Goal: Task Accomplishment & Management: Manage account settings

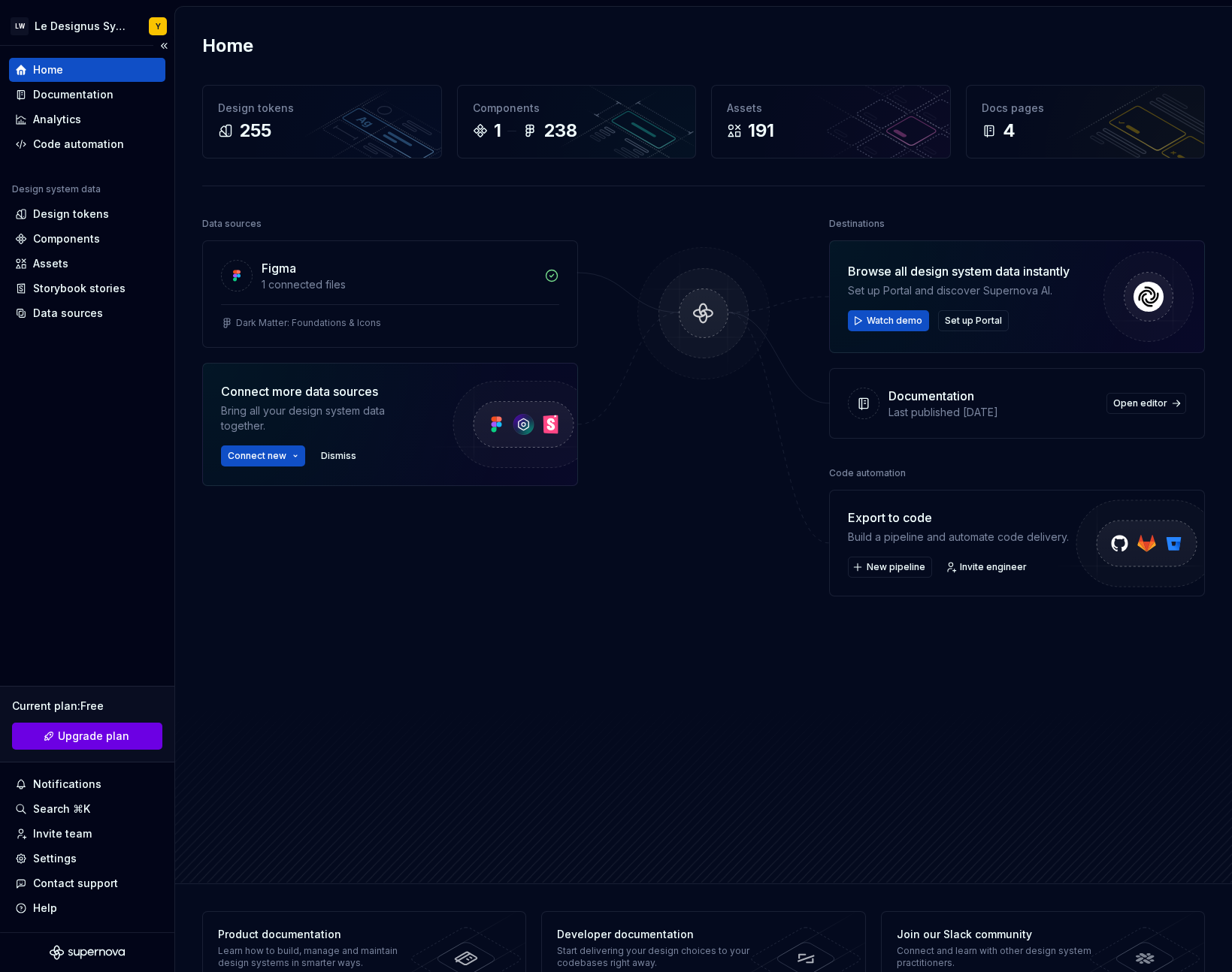
click at [135, 740] on link "Upgrade plan" at bounding box center [87, 736] width 150 height 27
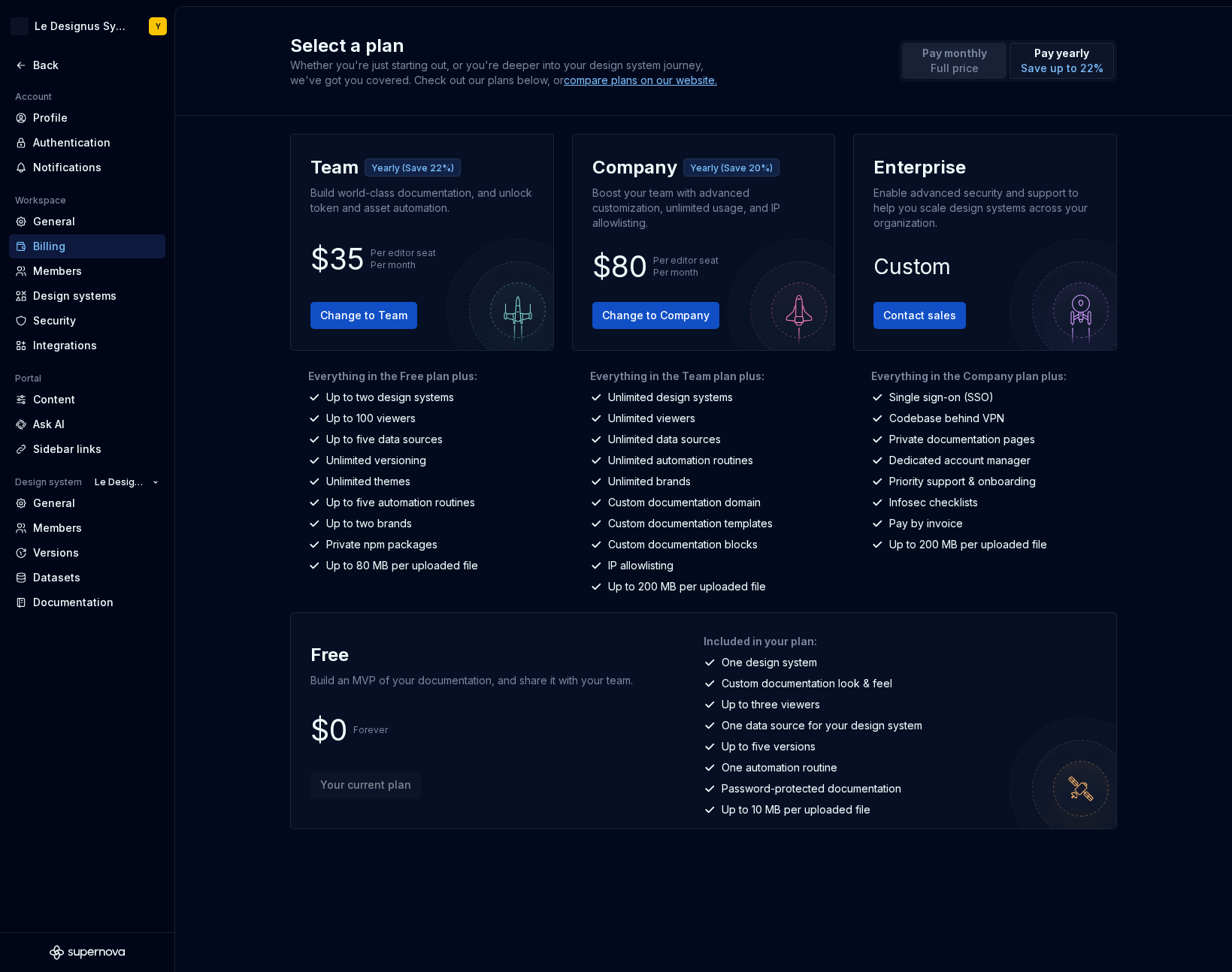
click at [994, 49] on button "Pay monthly Full price" at bounding box center [954, 60] width 105 height 36
click at [1035, 63] on p "Save up to 22%" at bounding box center [1062, 68] width 83 height 15
click at [965, 60] on p "Pay monthly" at bounding box center [954, 53] width 64 height 15
click at [1033, 69] on p "Save up to 22%" at bounding box center [1062, 68] width 83 height 15
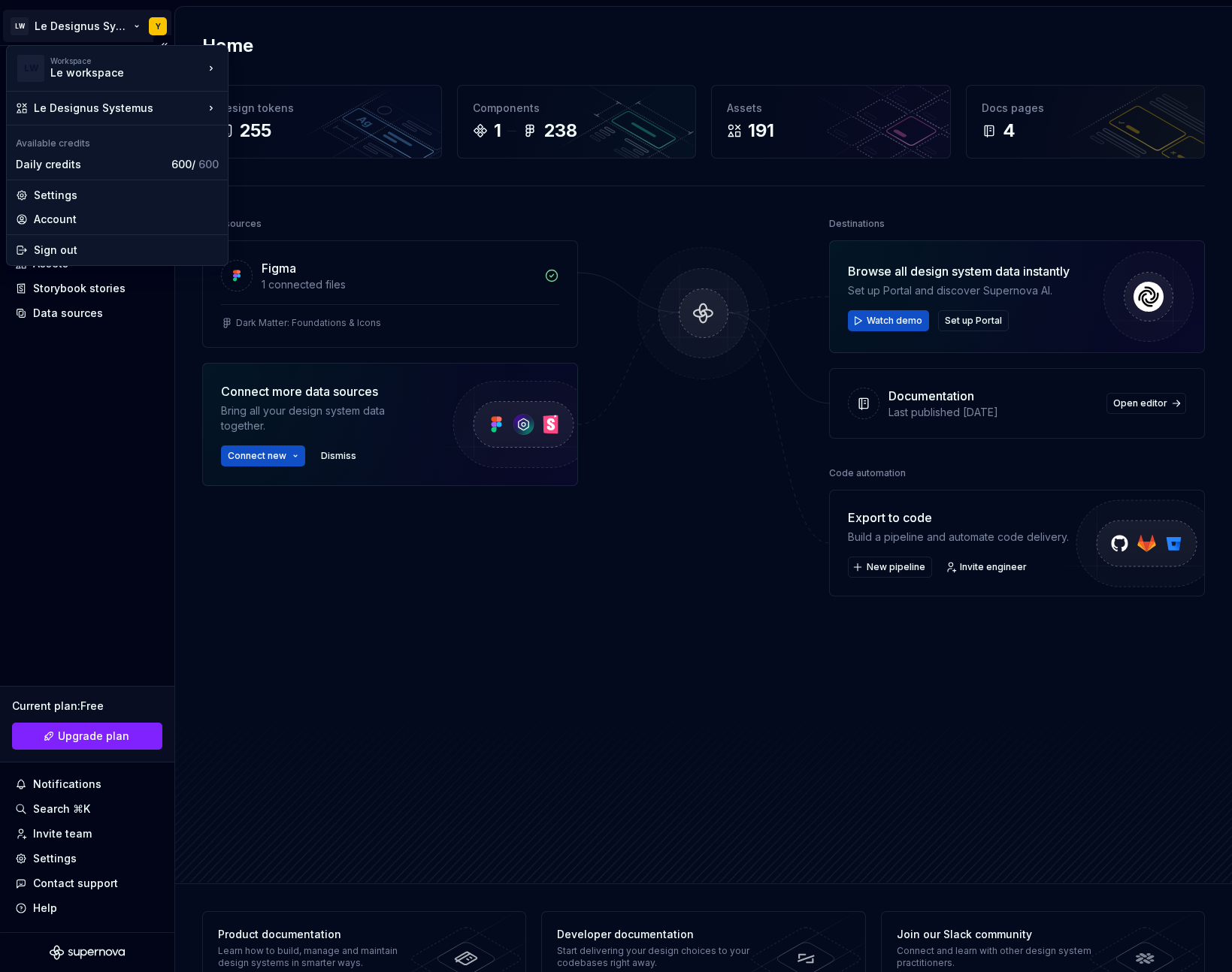
click at [61, 21] on html "LW Le Designus Systemus Y Home Documentation Analytics Code automation Design s…" at bounding box center [616, 486] width 1232 height 972
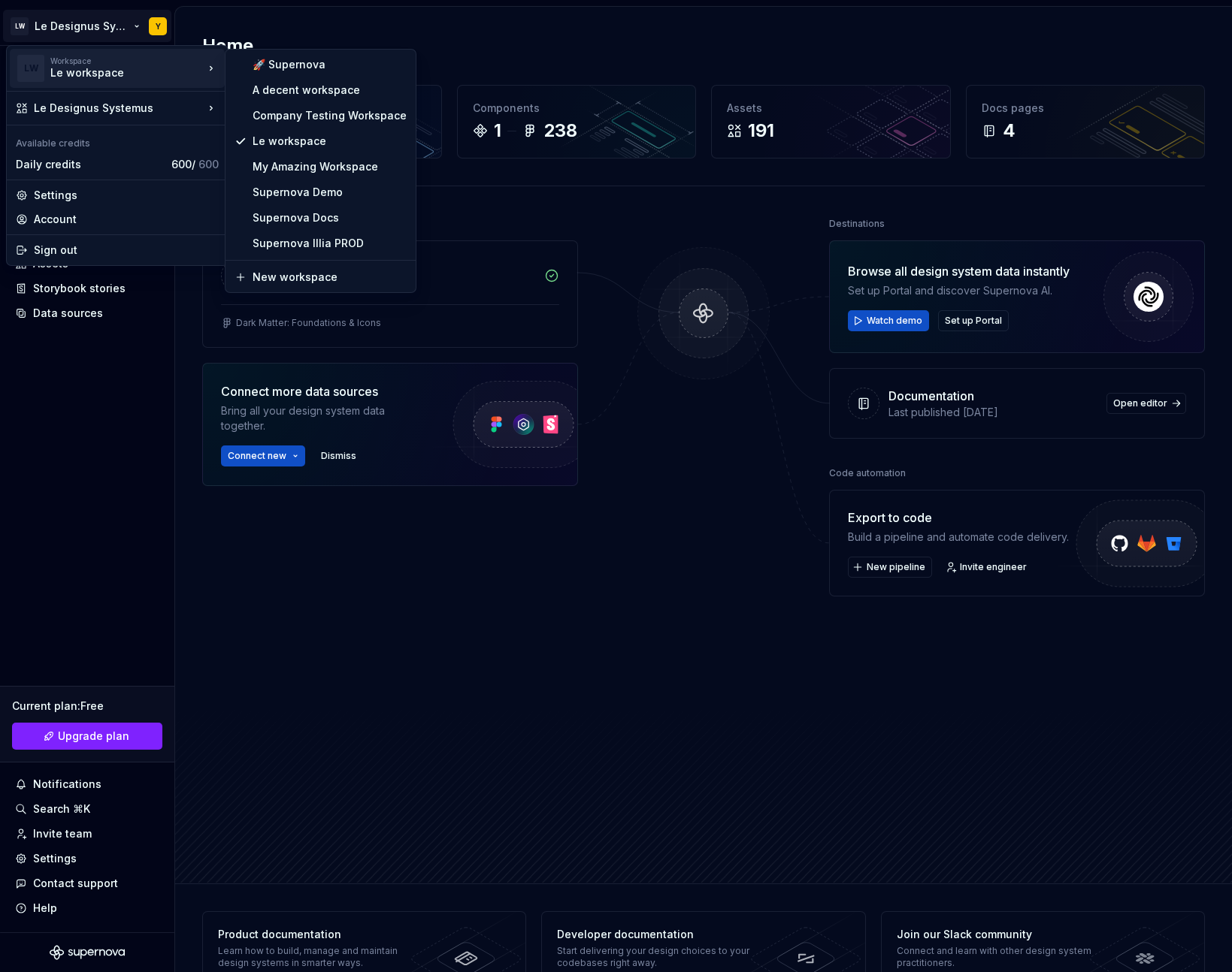
click at [82, 837] on html "LW Le Designus Systemus Y Home Documentation Analytics Code automation Design s…" at bounding box center [616, 486] width 1232 height 972
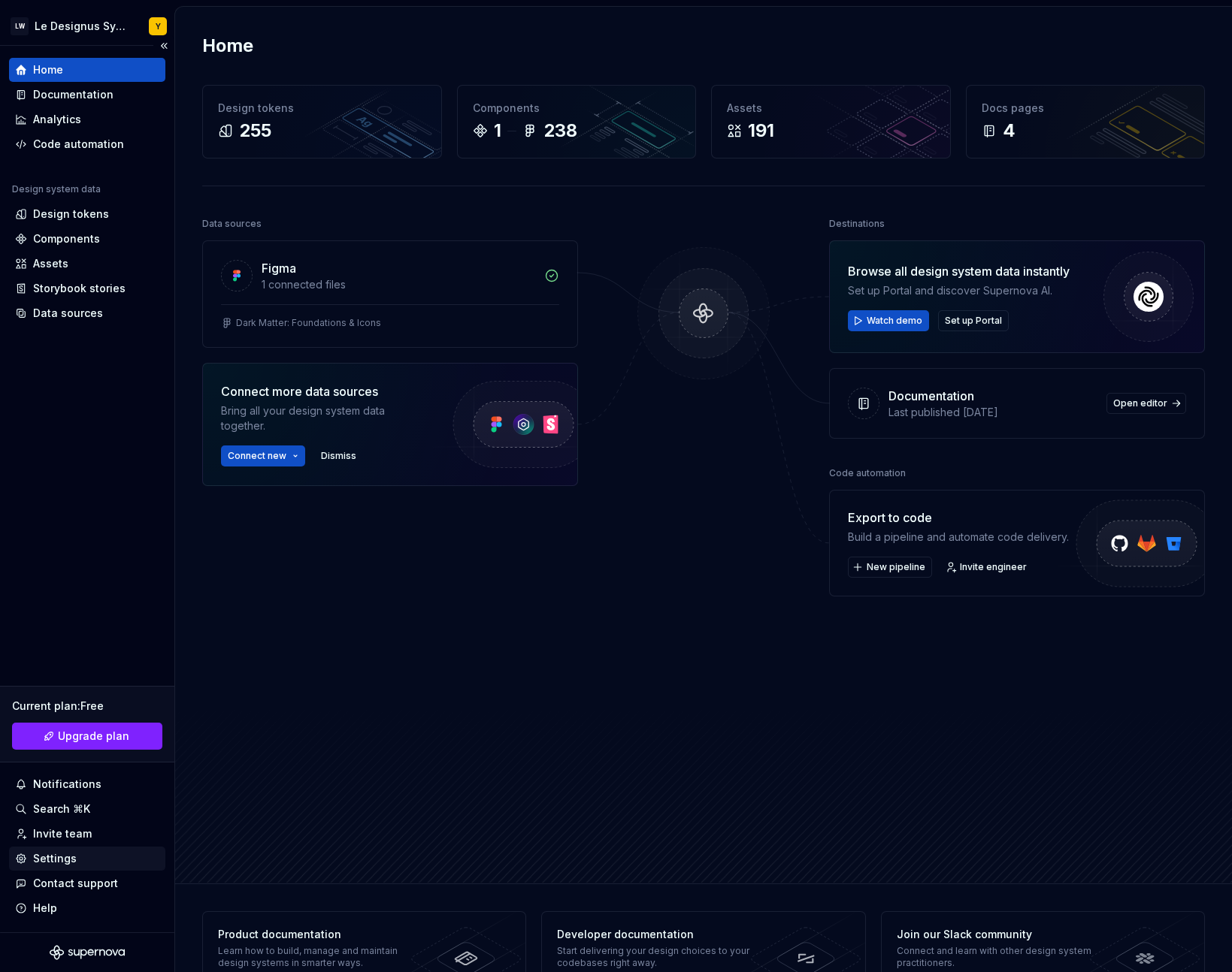
click at [68, 850] on div "Settings" at bounding box center [87, 859] width 156 height 24
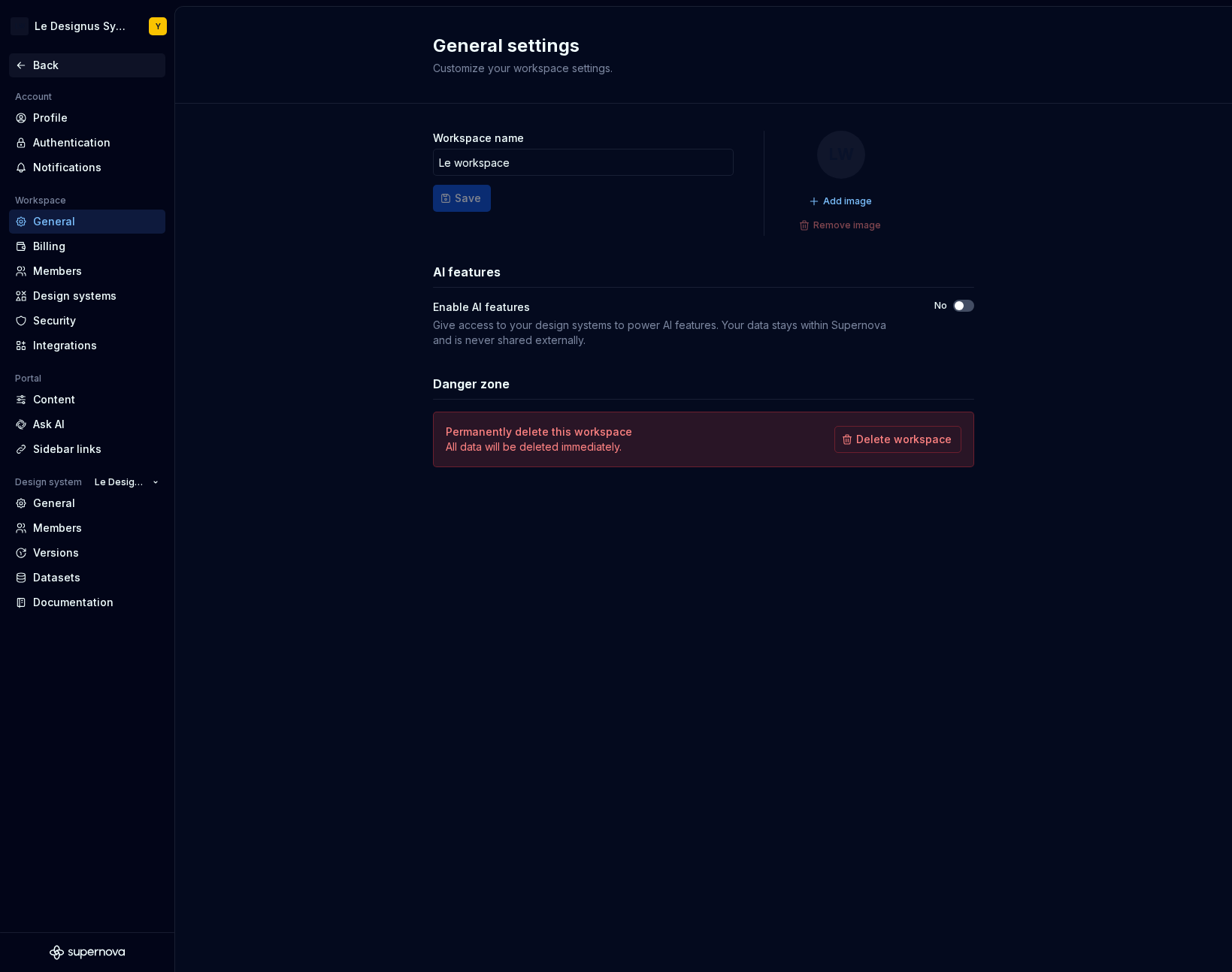
click at [44, 68] on div "Back" at bounding box center [96, 65] width 126 height 15
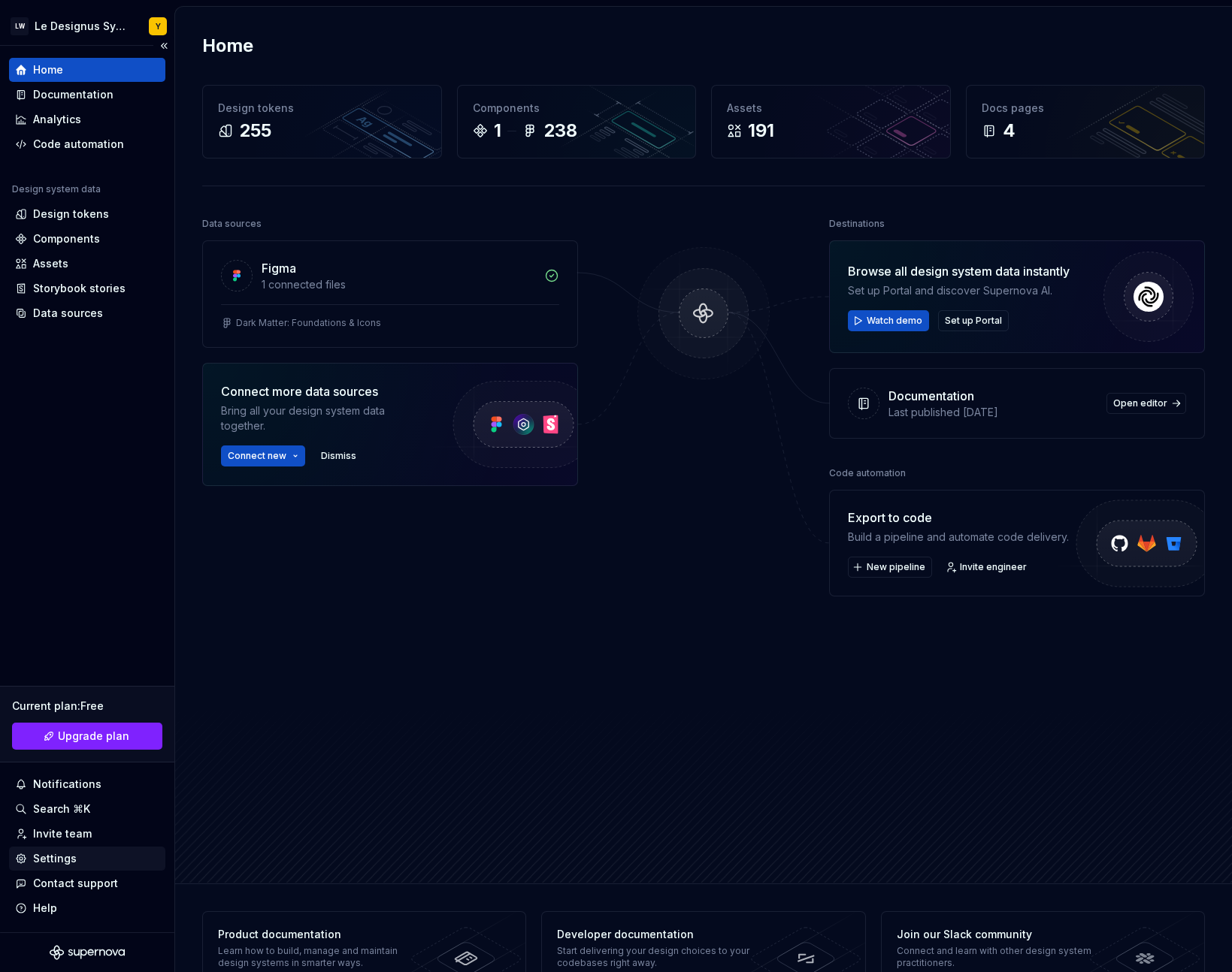
click at [79, 853] on div "Settings" at bounding box center [87, 859] width 144 height 15
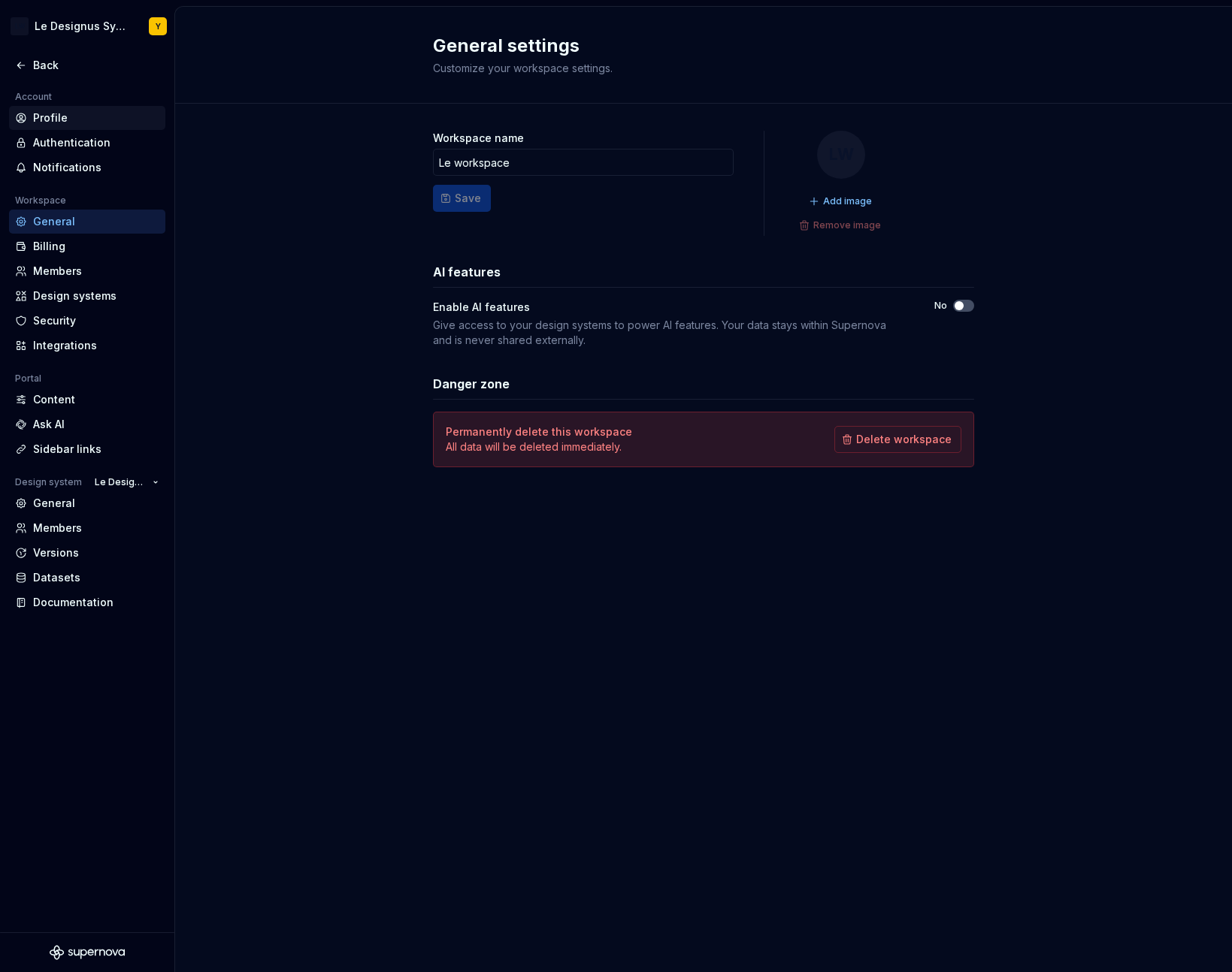
click at [64, 117] on div "Profile" at bounding box center [96, 117] width 126 height 15
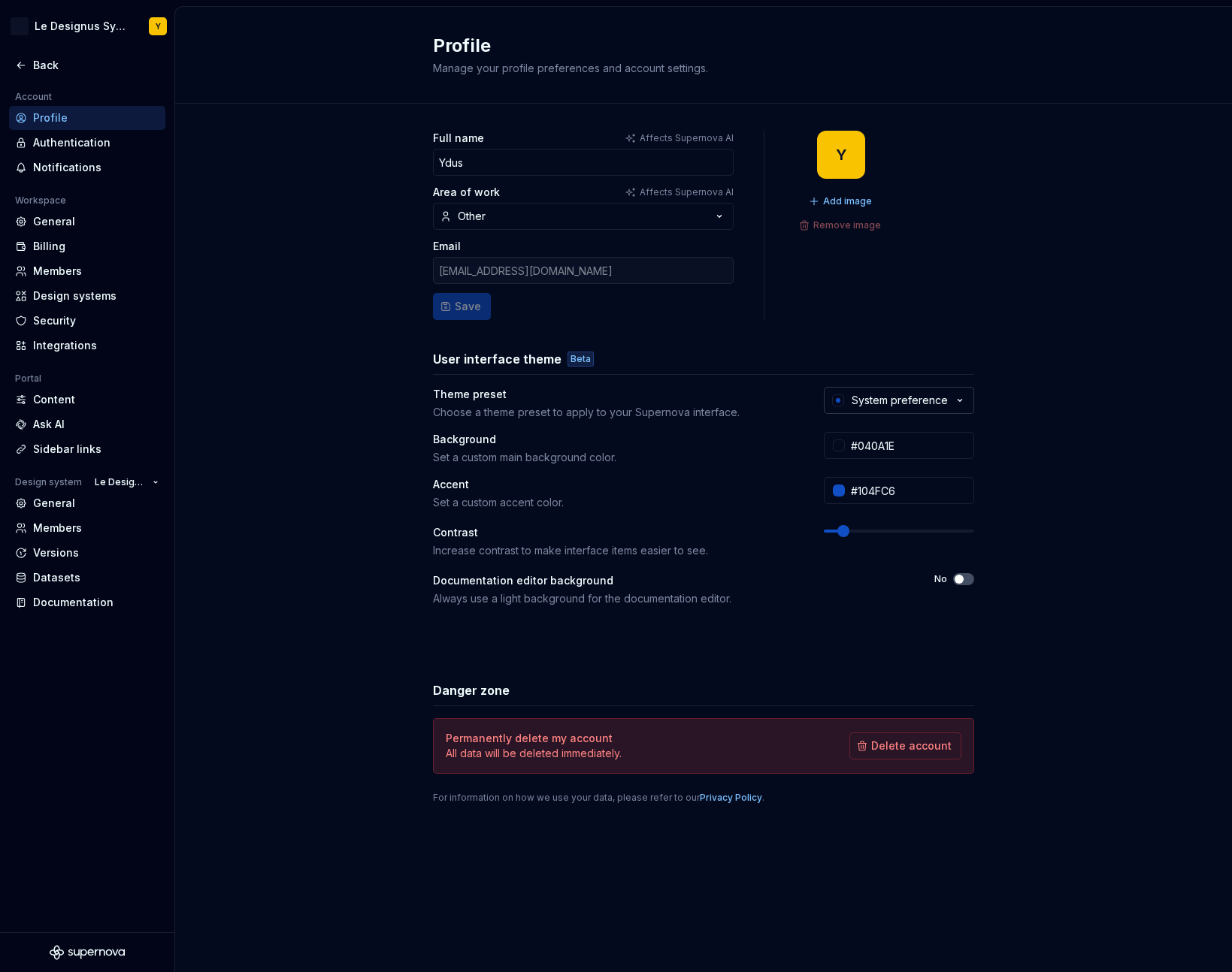
click at [890, 394] on div "System preference" at bounding box center [899, 400] width 96 height 15
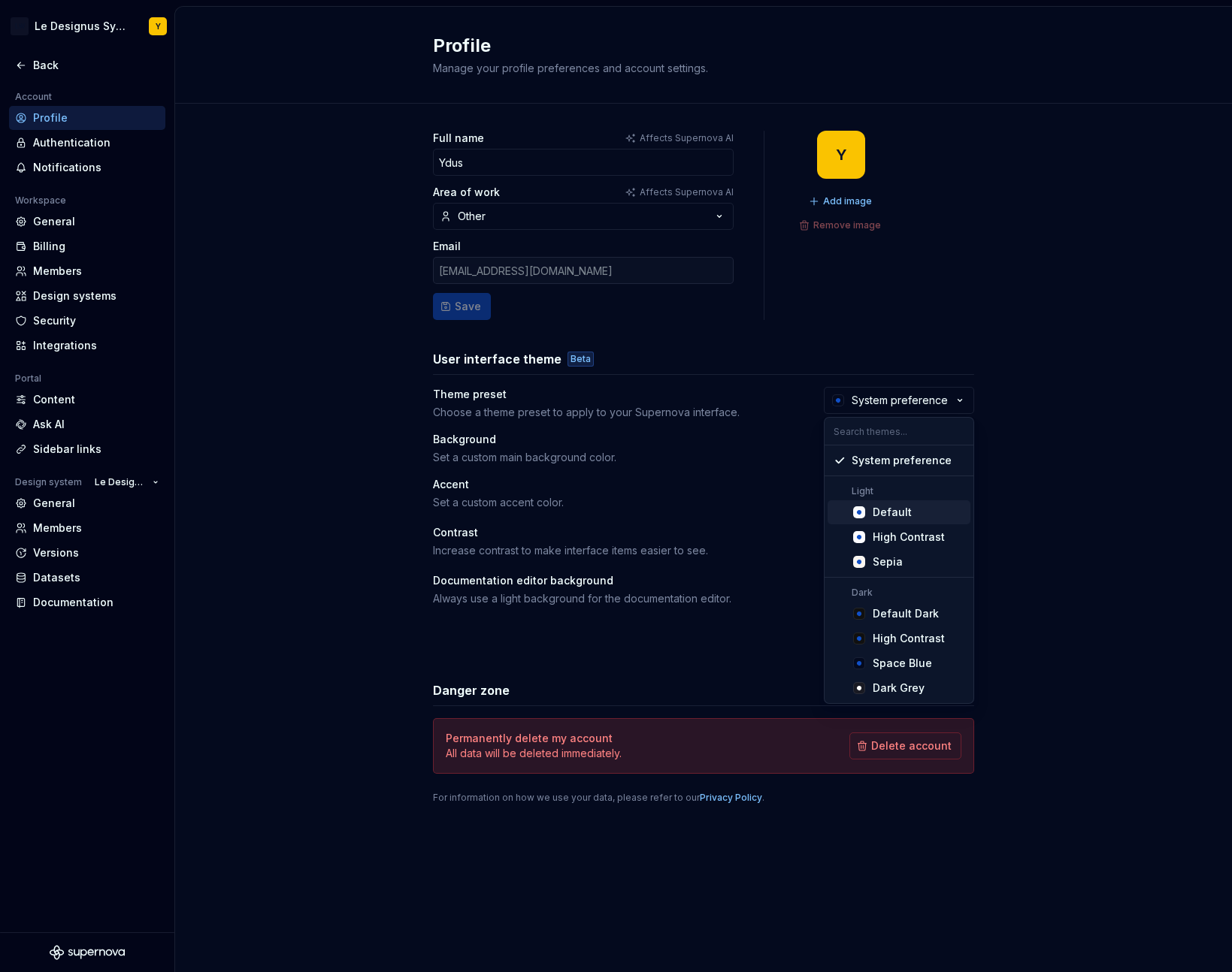
click at [895, 507] on div "Default" at bounding box center [891, 512] width 39 height 15
type input "#FBFCFE"
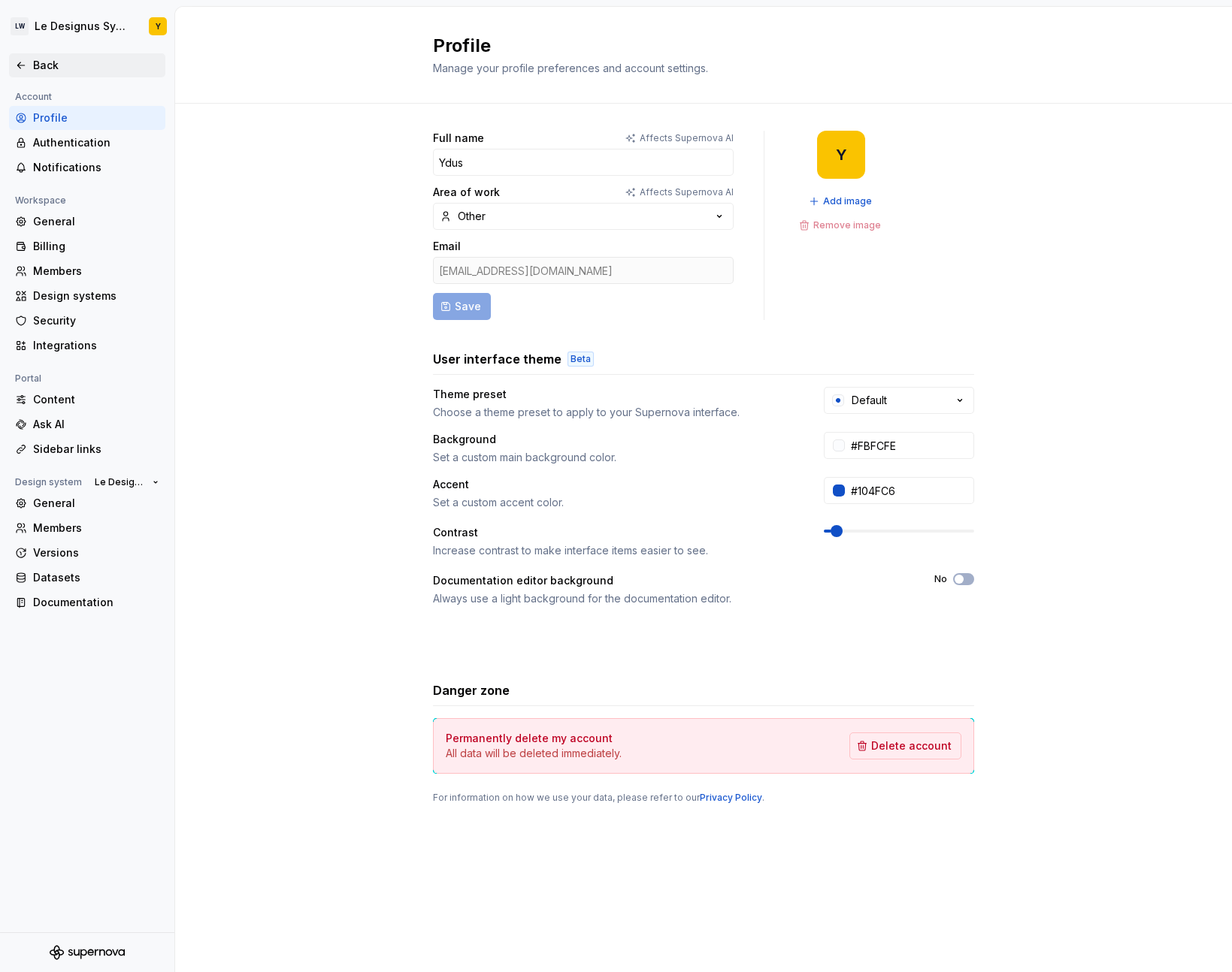
click at [37, 67] on div "Back" at bounding box center [96, 65] width 126 height 15
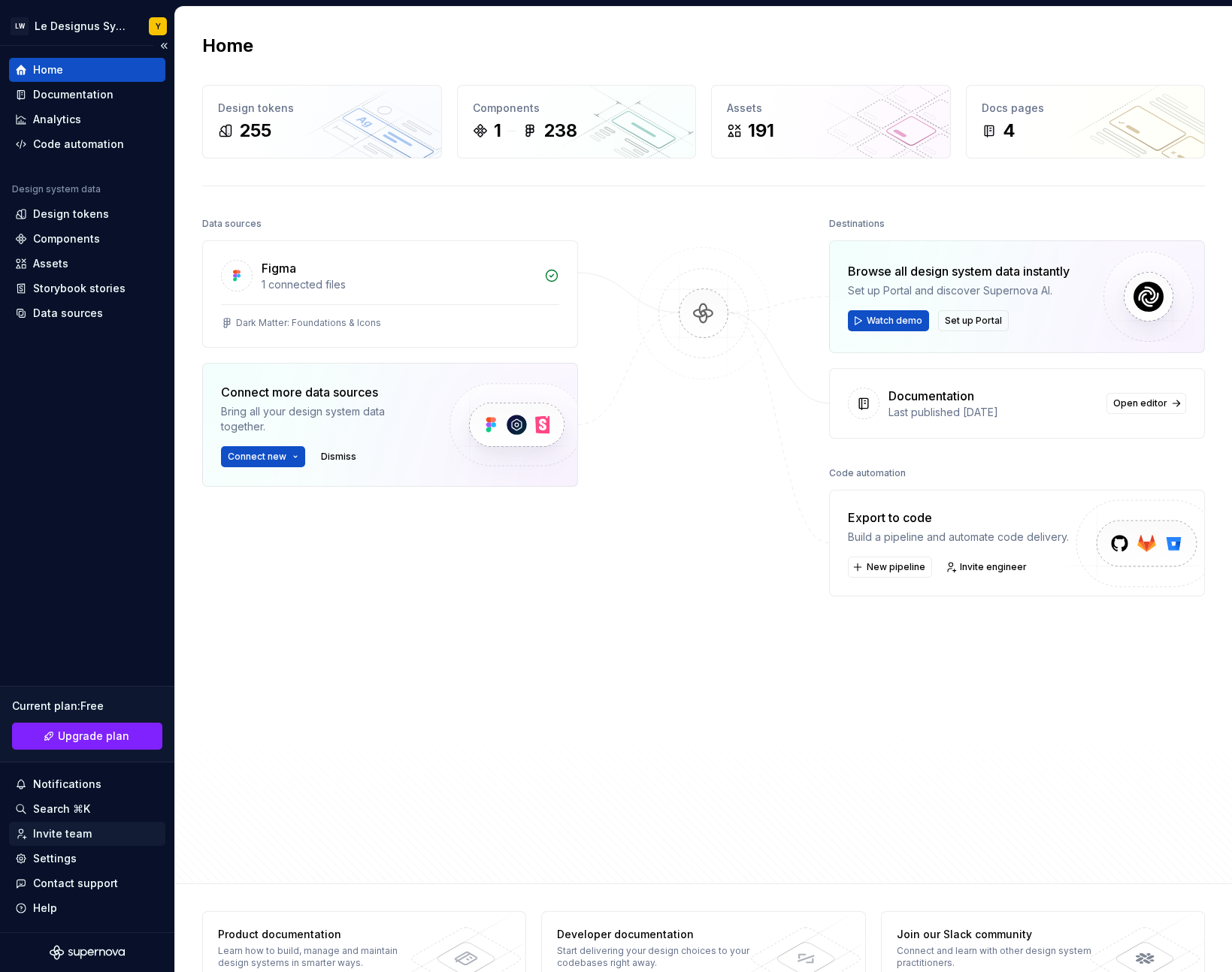
click at [60, 839] on div "Invite team" at bounding box center [63, 833] width 59 height 15
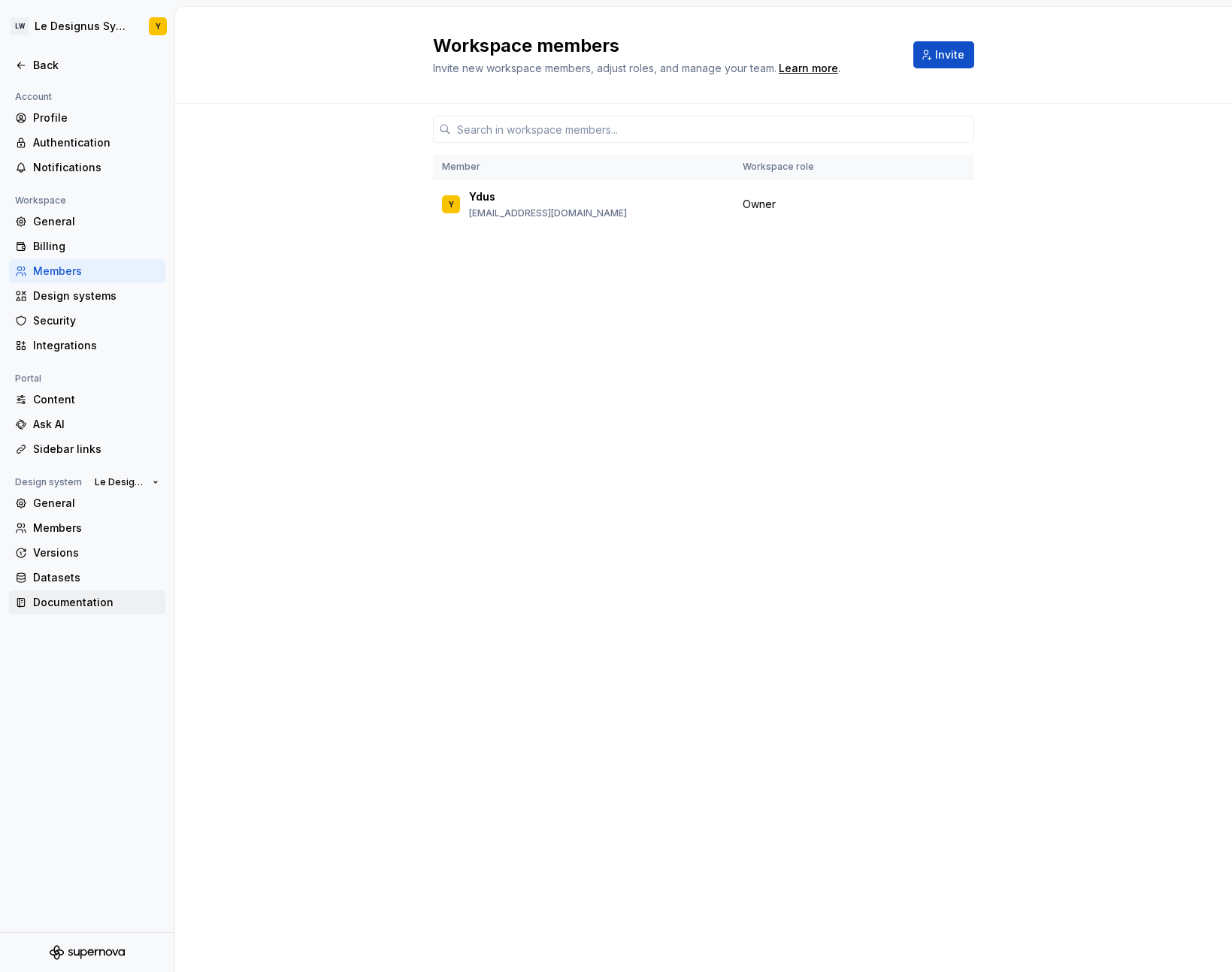
click at [87, 609] on div "Documentation" at bounding box center [96, 602] width 126 height 15
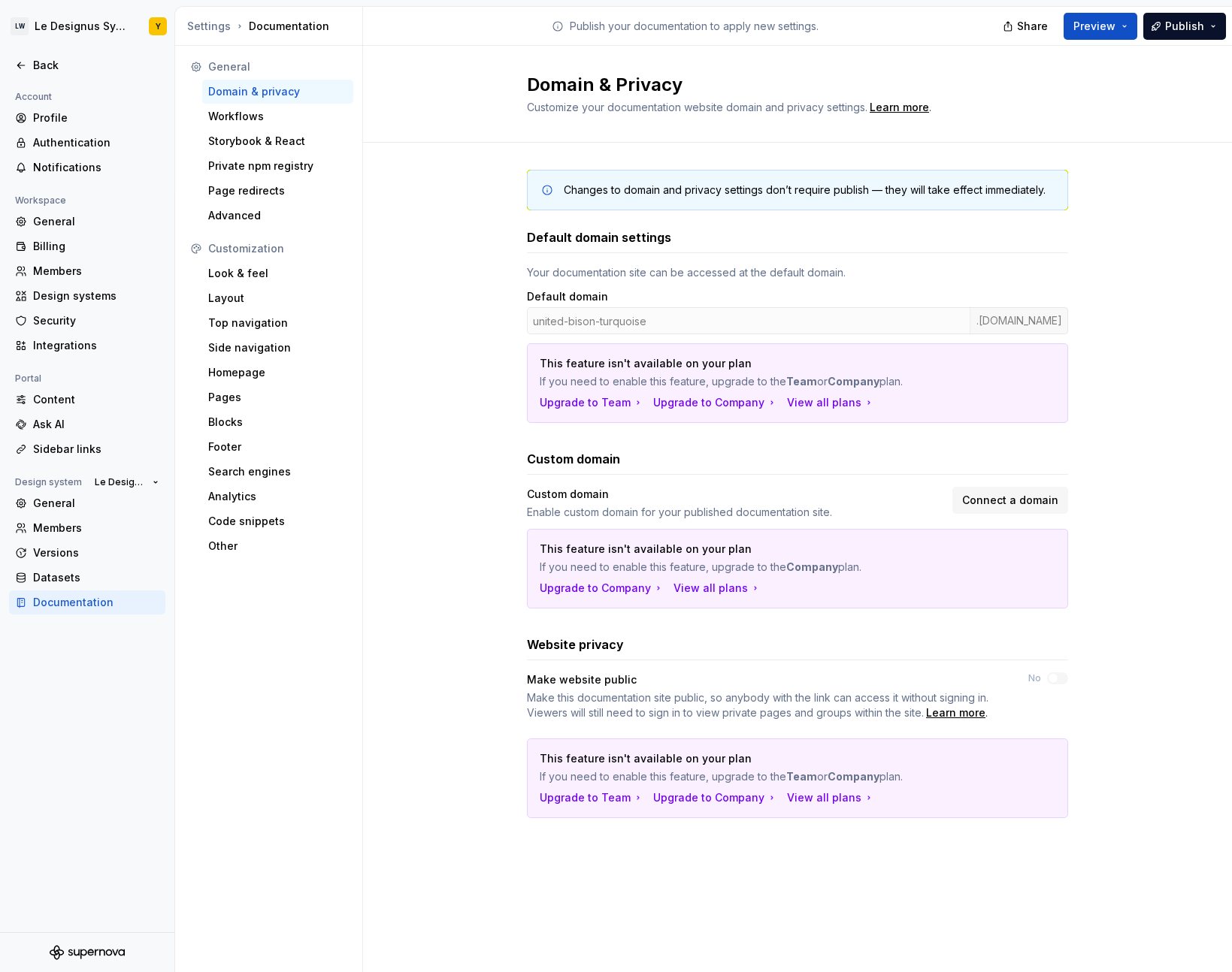
click at [491, 436] on div "Changes to domain and privacy settings don’t require publish — they will take e…" at bounding box center [797, 509] width 868 height 732
click at [437, 413] on div "Changes to domain and privacy settings don’t require publish — they will take e…" at bounding box center [797, 509] width 868 height 732
